Goal: Task Accomplishment & Management: Manage account settings

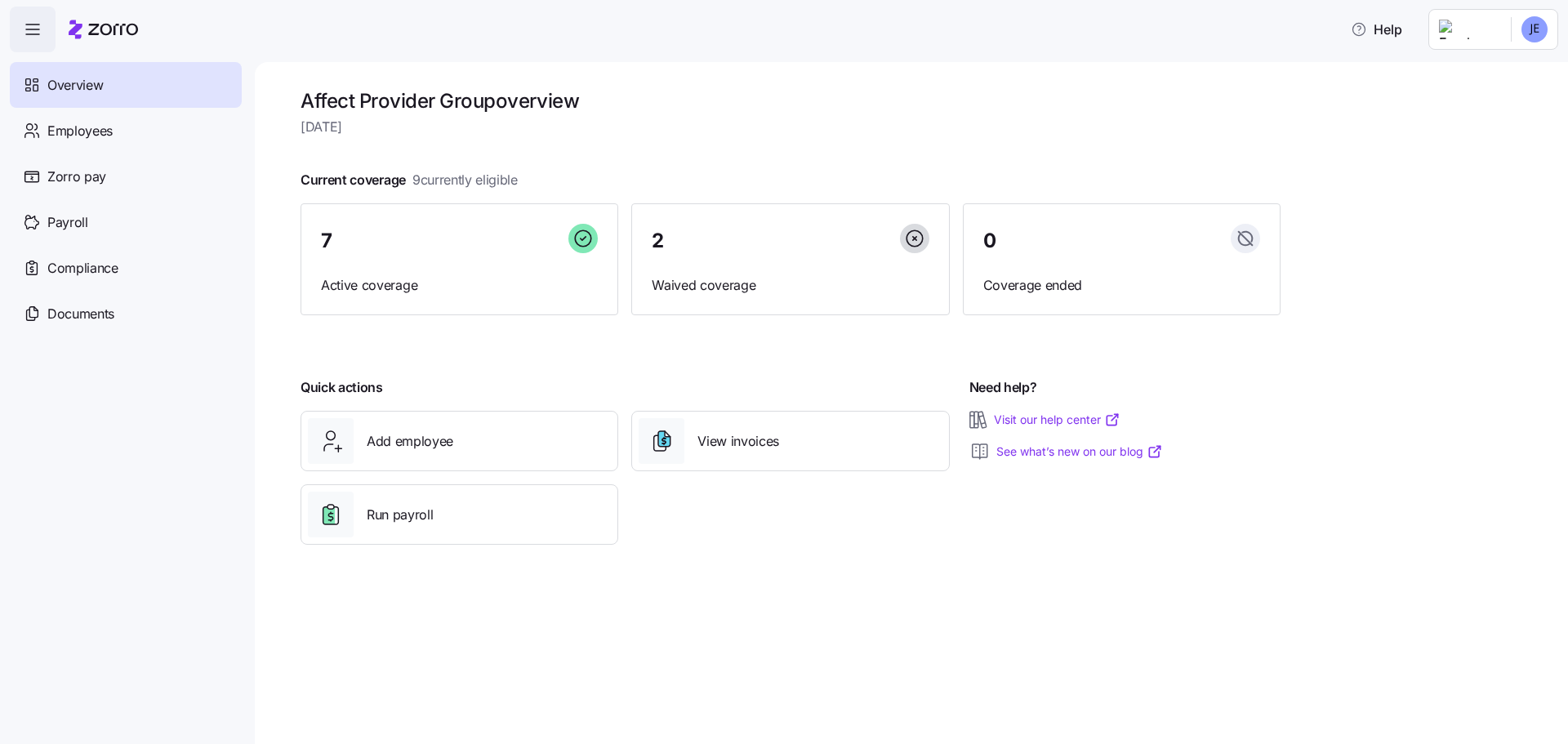
click at [37, 31] on icon "button" at bounding box center [32, 30] width 20 height 20
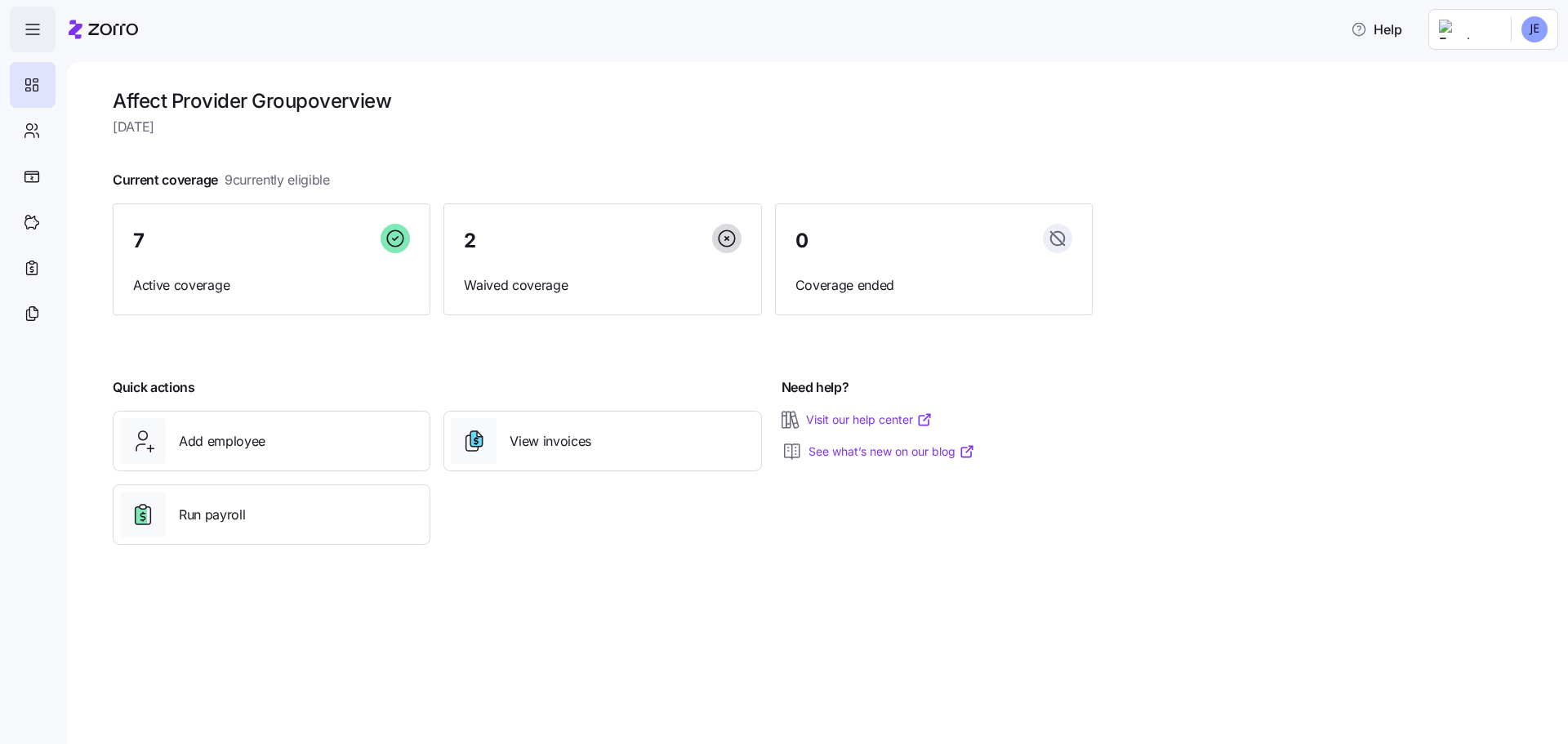
click at [36, 31] on icon "button" at bounding box center [32, 30] width 20 height 20
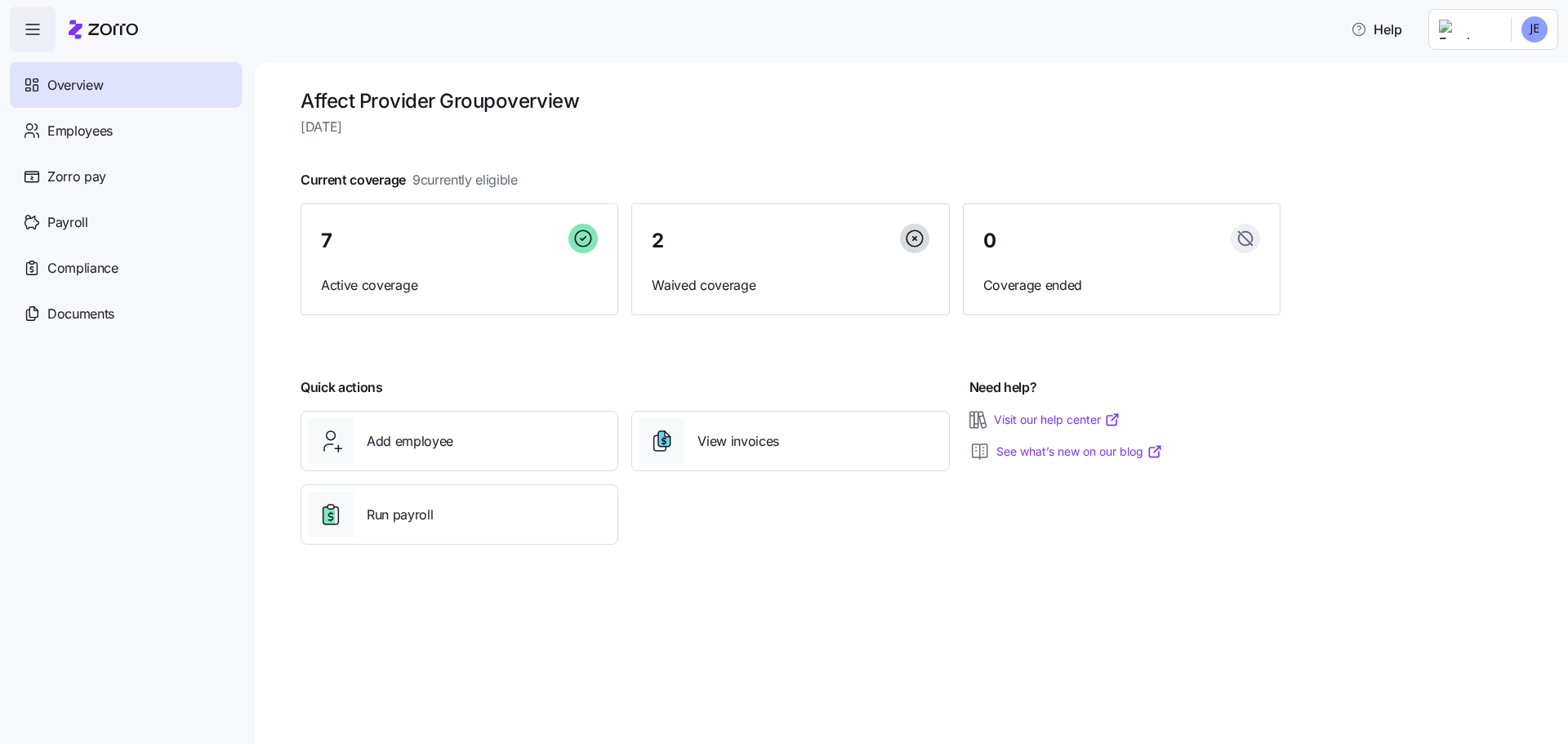
click at [1420, 22] on html "Help Overview Employees Zorro pay Payroll Compliance Documents Affect Provider …" at bounding box center [784, 367] width 1568 height 734
click at [1450, 100] on icon at bounding box center [1450, 102] width 0 height 8
